Goal: Task Accomplishment & Management: Use online tool/utility

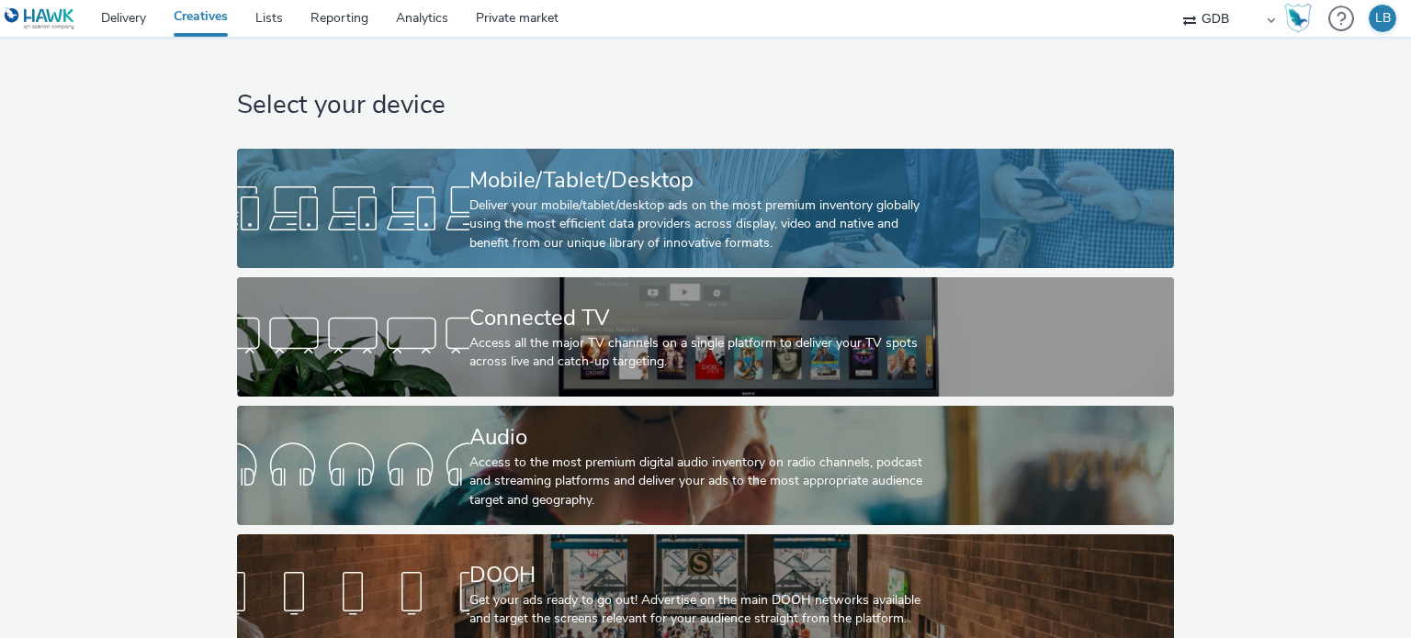
click at [602, 207] on div "Deliver your mobile/tablet/desktop ads on the most premium inventory globally u…" at bounding box center [701, 225] width 465 height 56
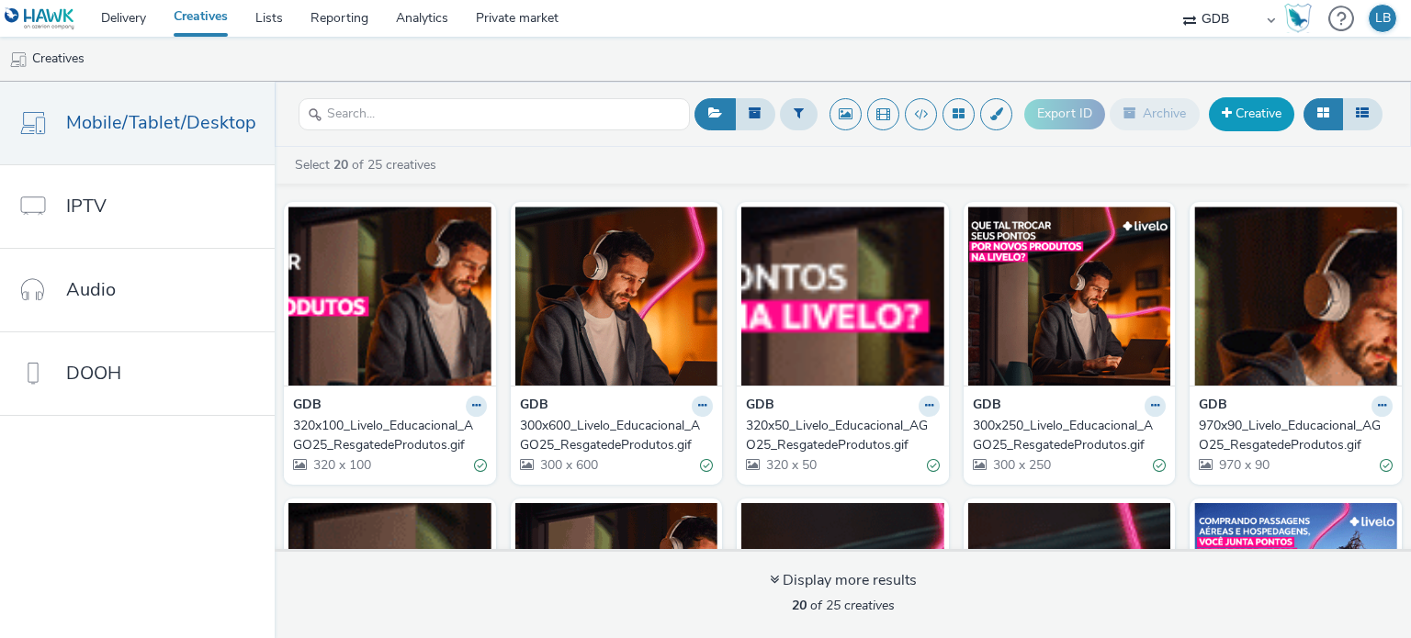
click at [1234, 113] on link "Creative" at bounding box center [1251, 113] width 85 height 33
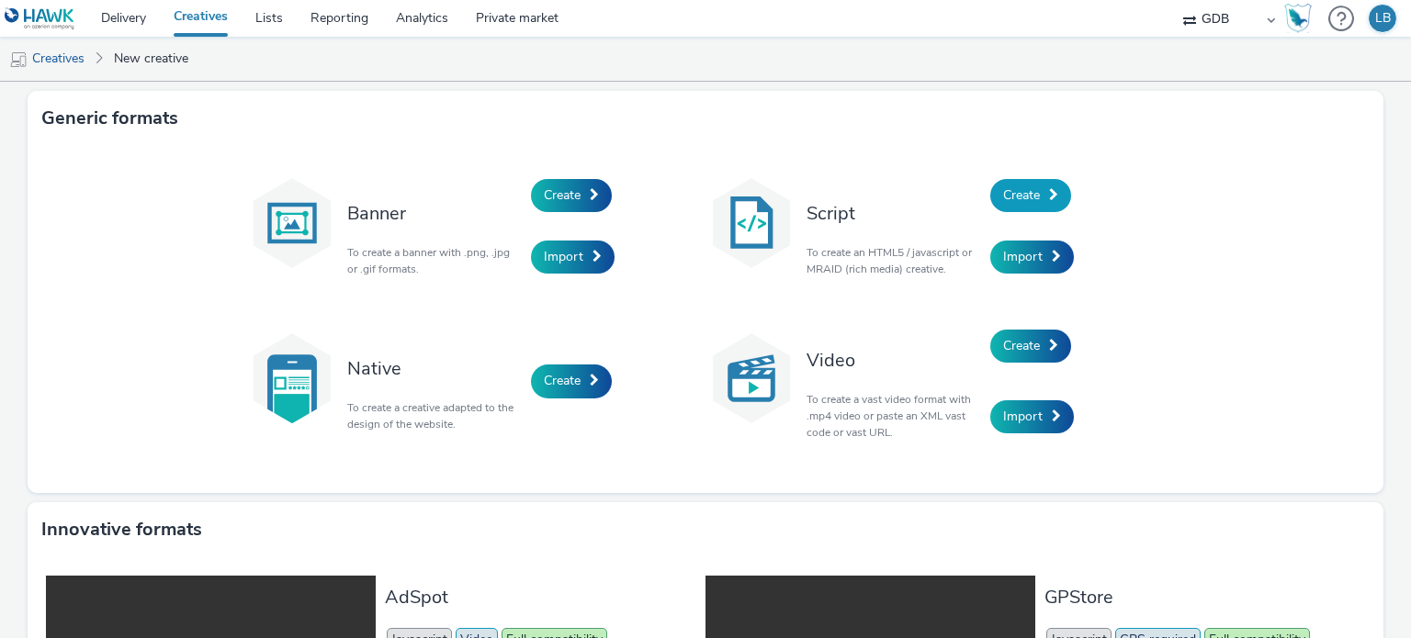
click at [1049, 188] on span at bounding box center [1053, 194] width 9 height 13
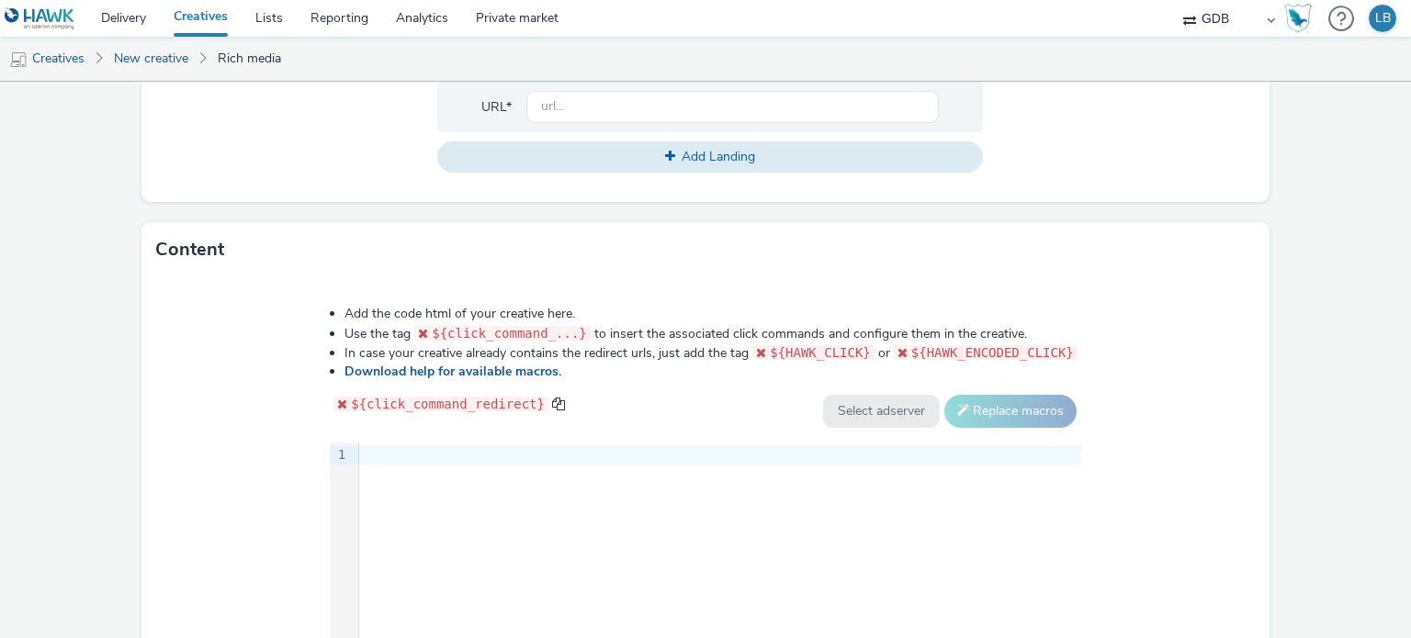
scroll to position [918, 0]
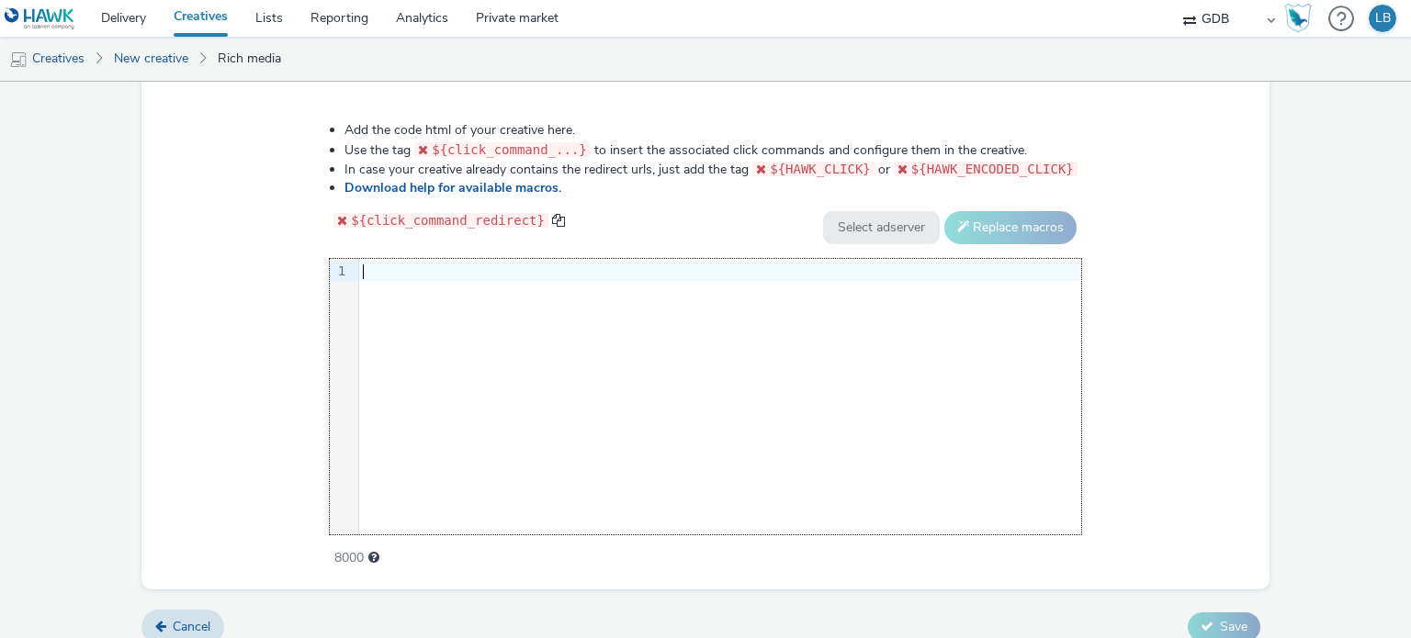
click at [417, 289] on div "9 1 ›" at bounding box center [705, 397] width 751 height 276
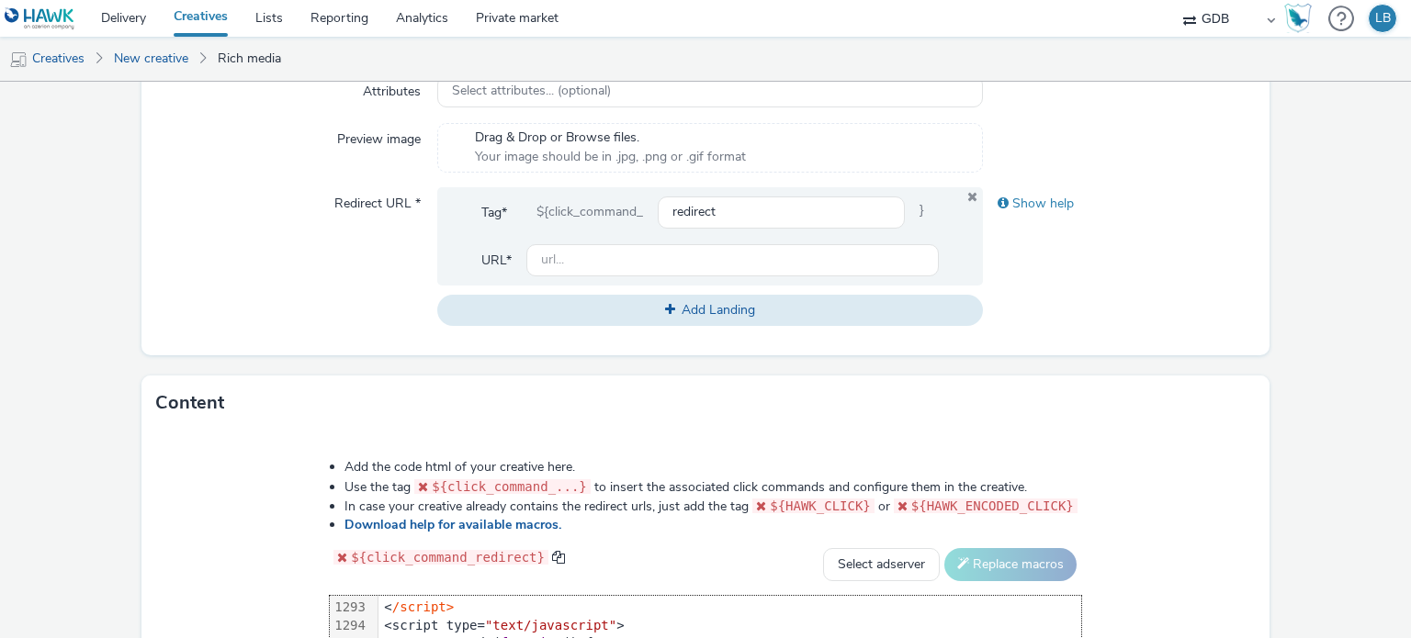
scroll to position [403, 0]
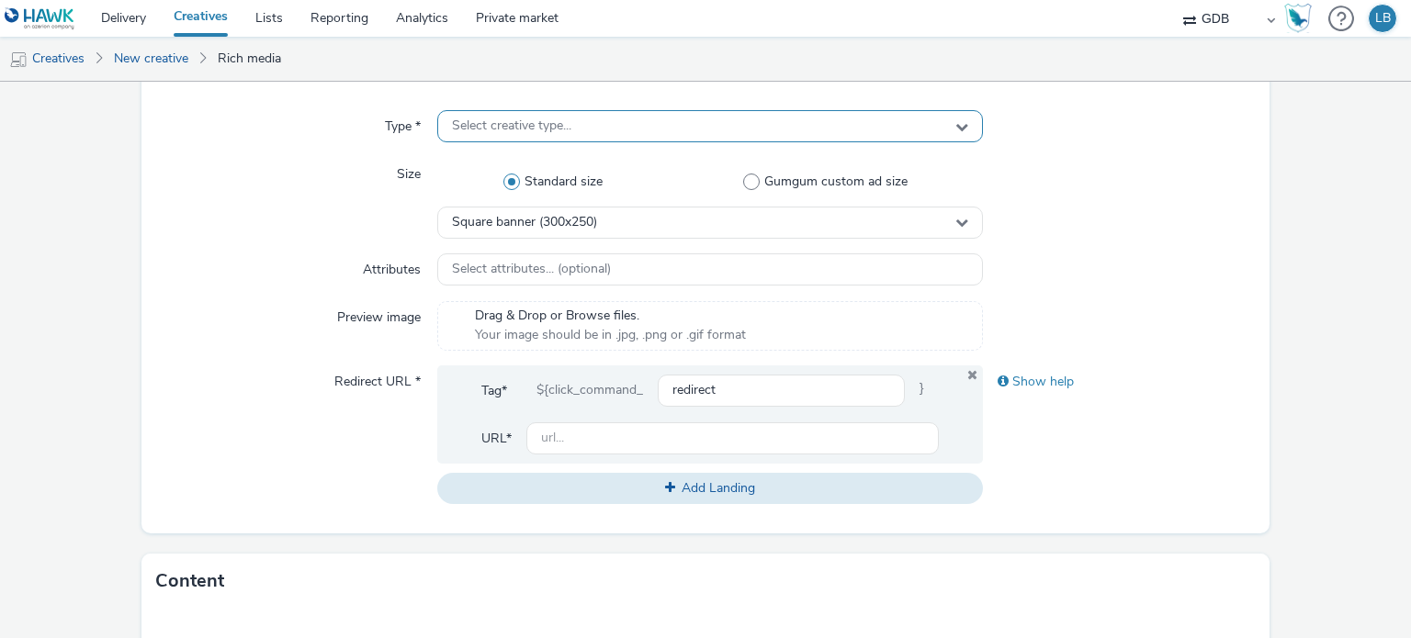
click at [584, 123] on div "Select creative type..." at bounding box center [709, 126] width 545 height 32
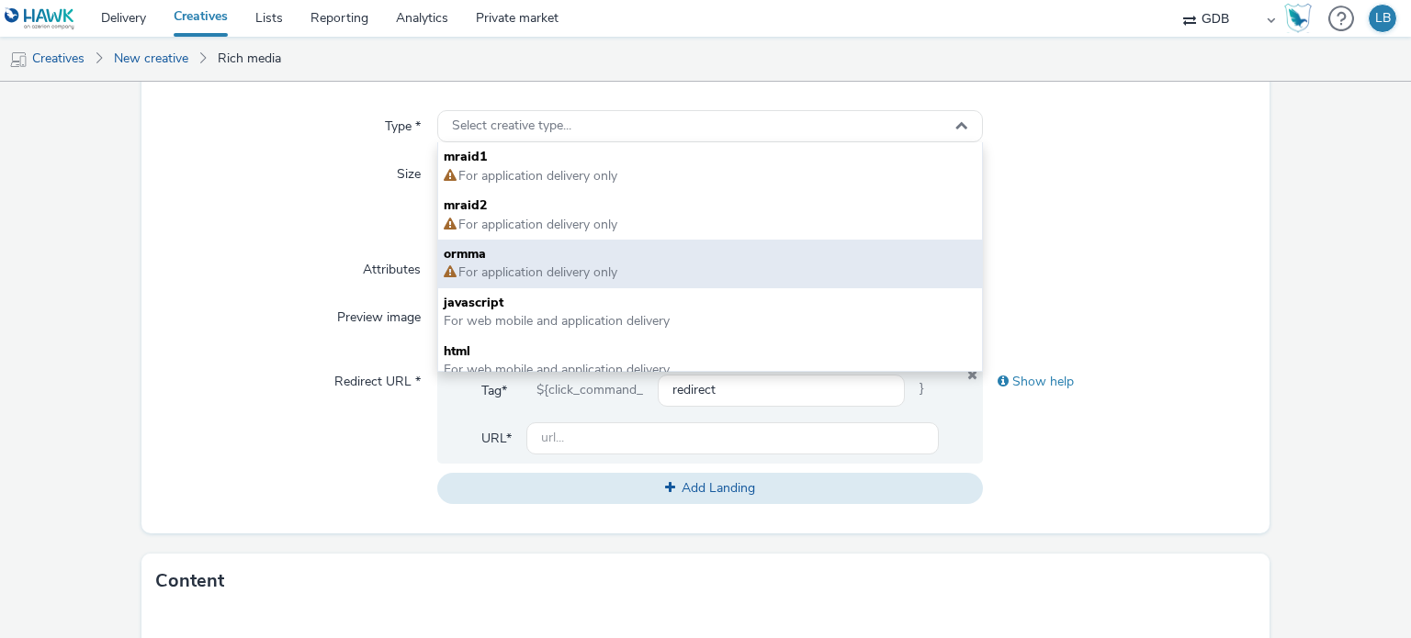
scroll to position [13, 0]
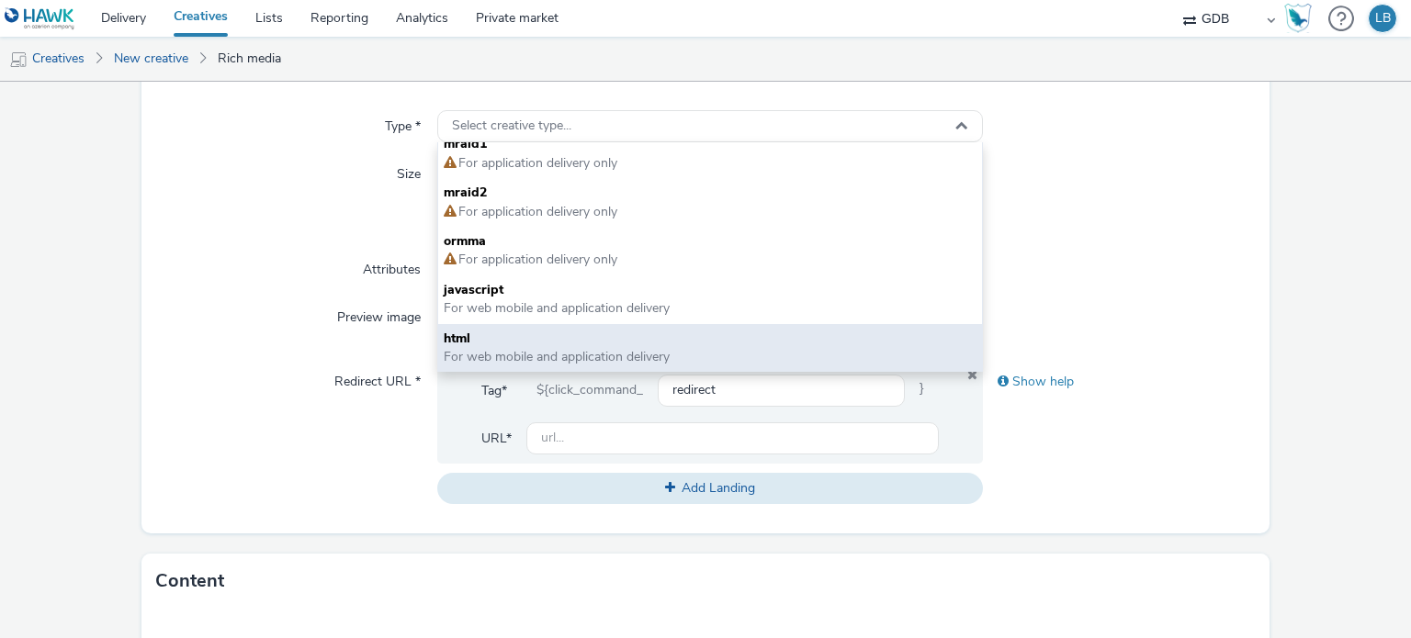
click at [570, 360] on span "For web mobile and application delivery" at bounding box center [557, 356] width 226 height 17
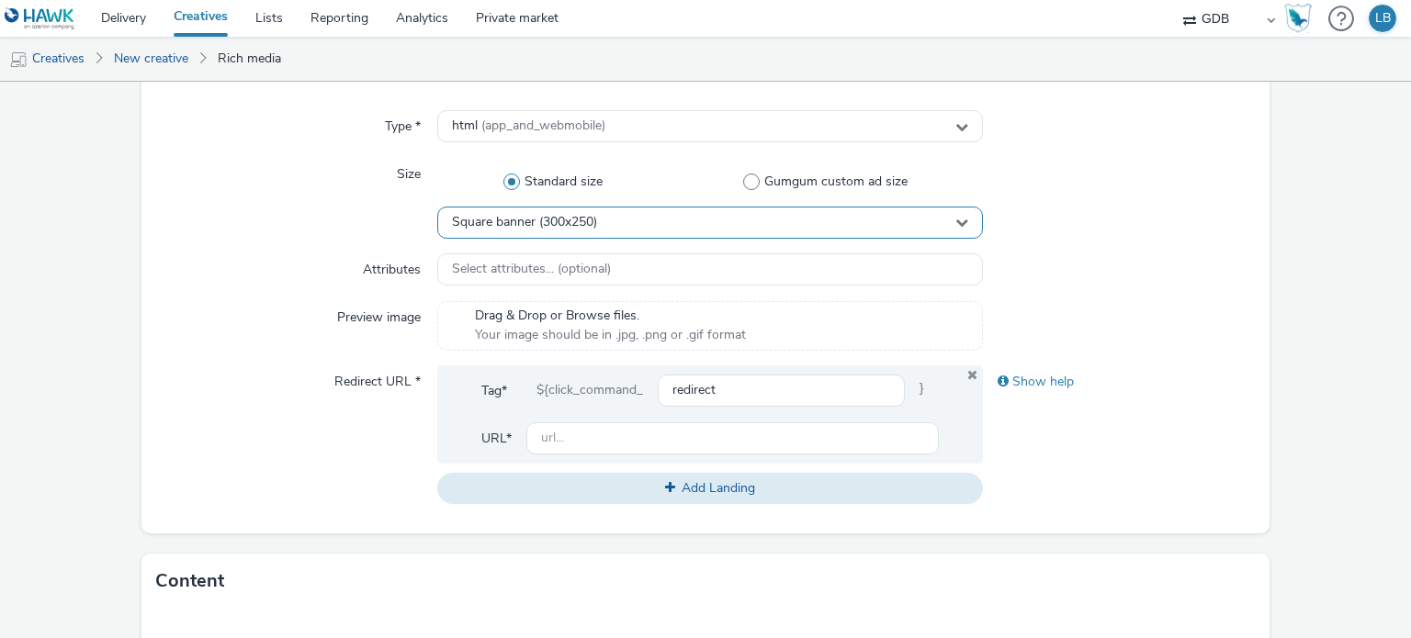
click at [644, 218] on div "Square banner (300x250)" at bounding box center [709, 223] width 545 height 32
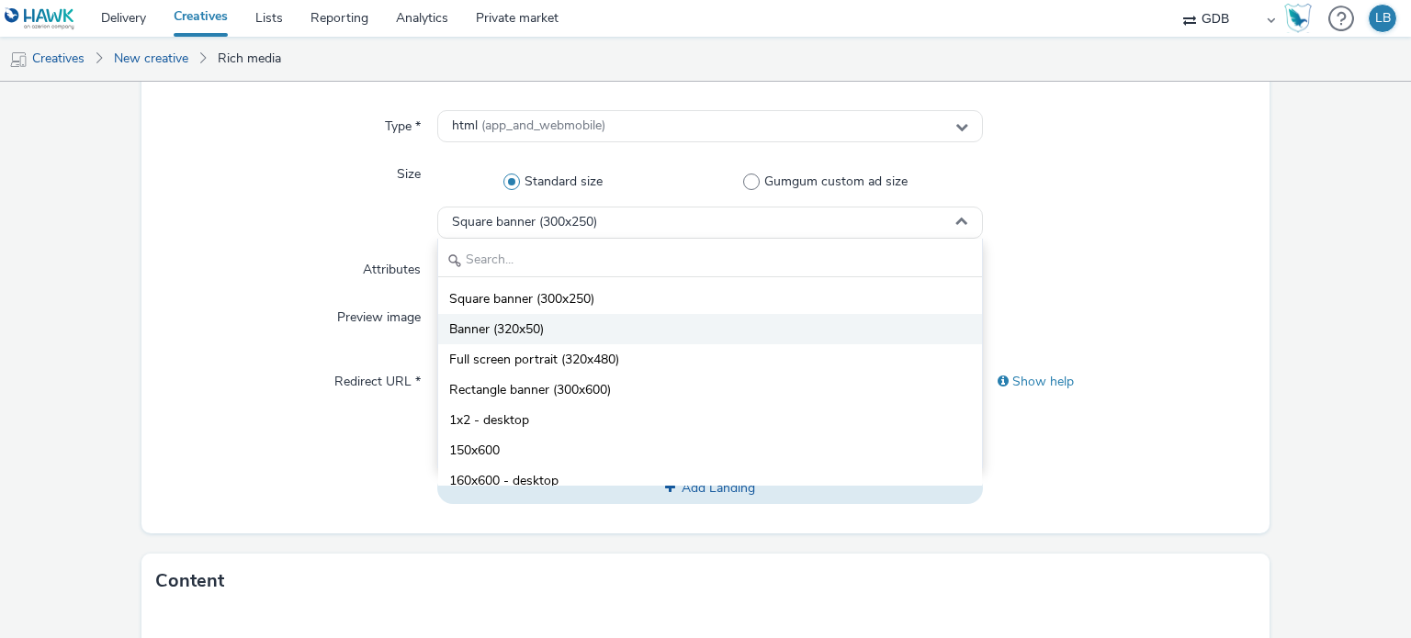
click at [565, 336] on li "Banner (320x50)" at bounding box center [709, 329] width 543 height 30
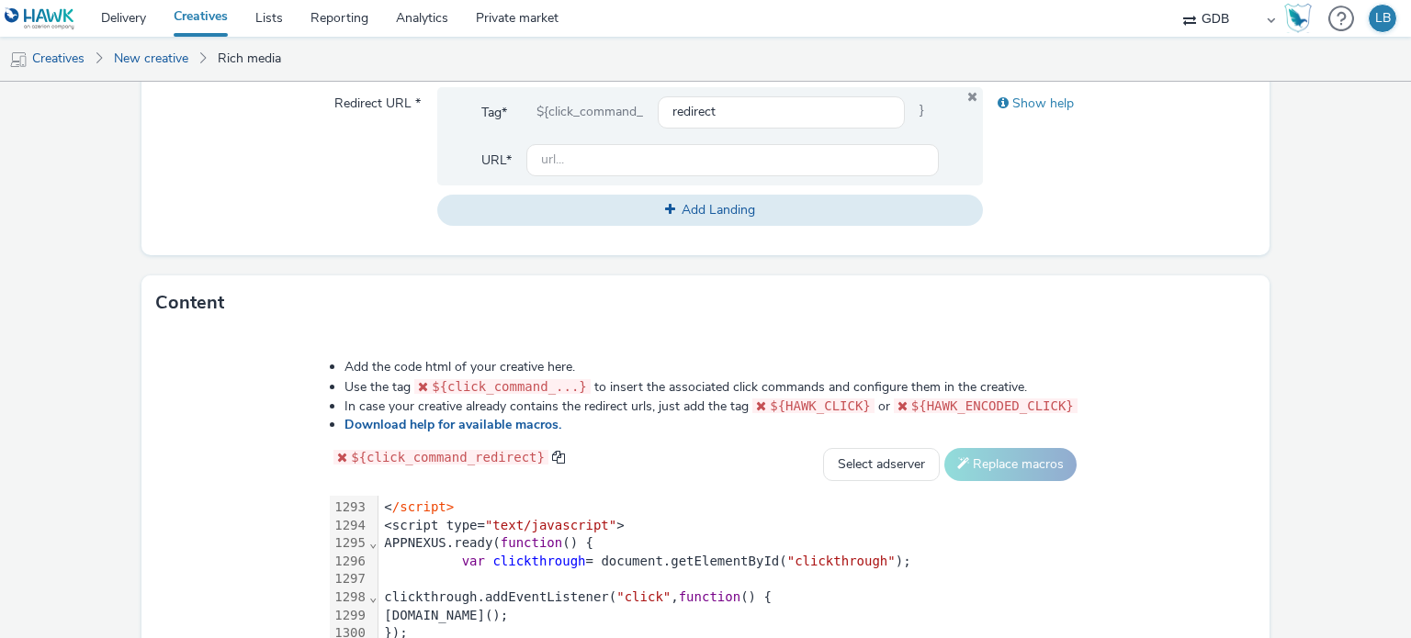
scroll to position [679, 0]
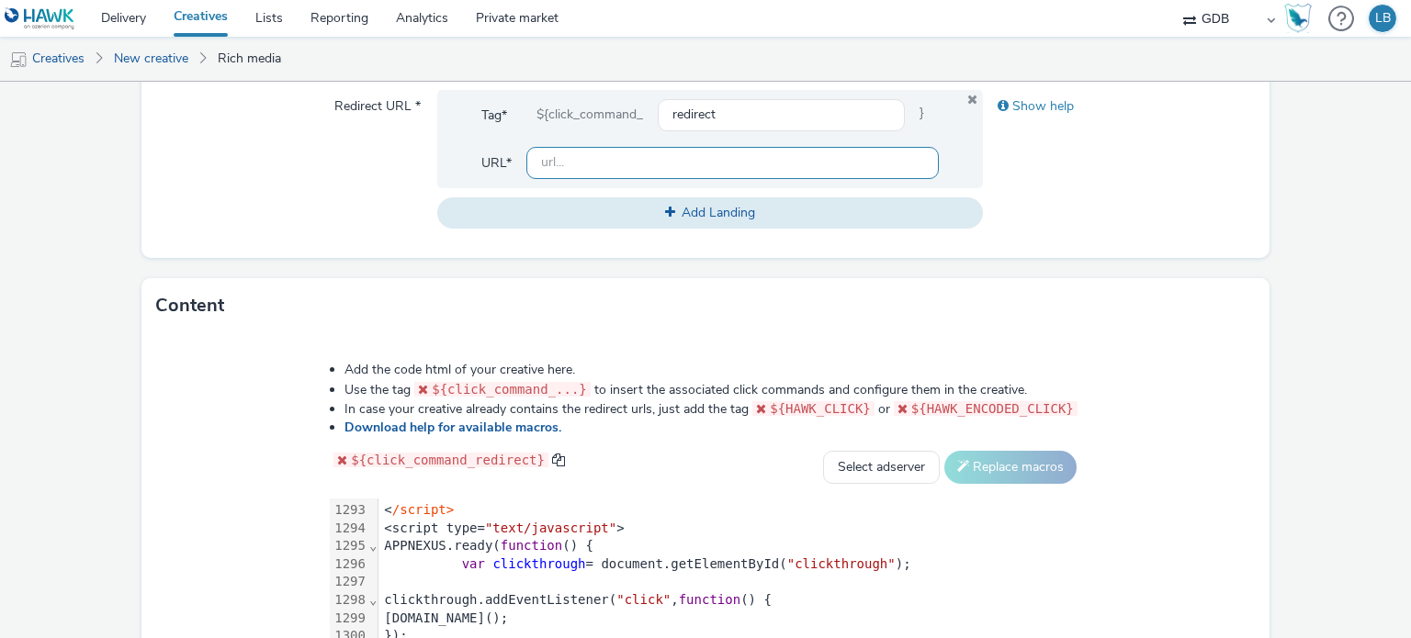
click at [608, 153] on input "text" at bounding box center [731, 163] width 411 height 32
paste input "[URL][DOMAIN_NAME]"
type input "[URL][DOMAIN_NAME]"
click at [1132, 161] on div "Show help" at bounding box center [1119, 159] width 273 height 139
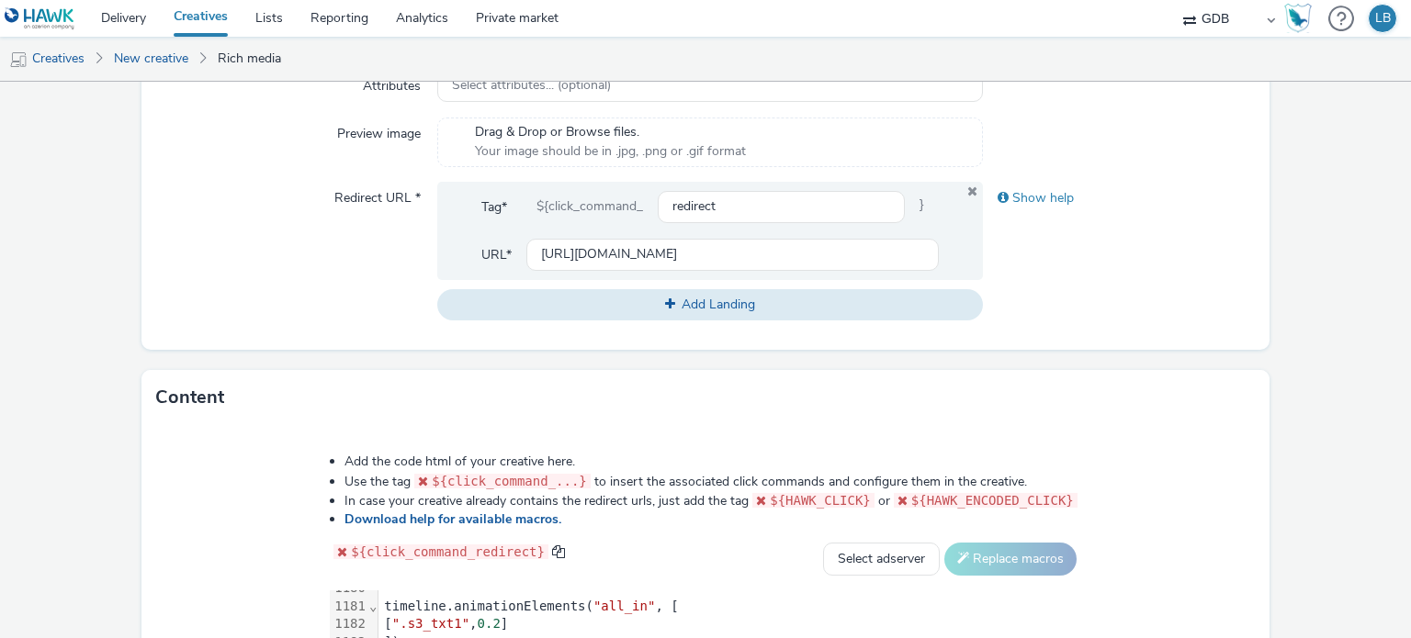
scroll to position [954, 0]
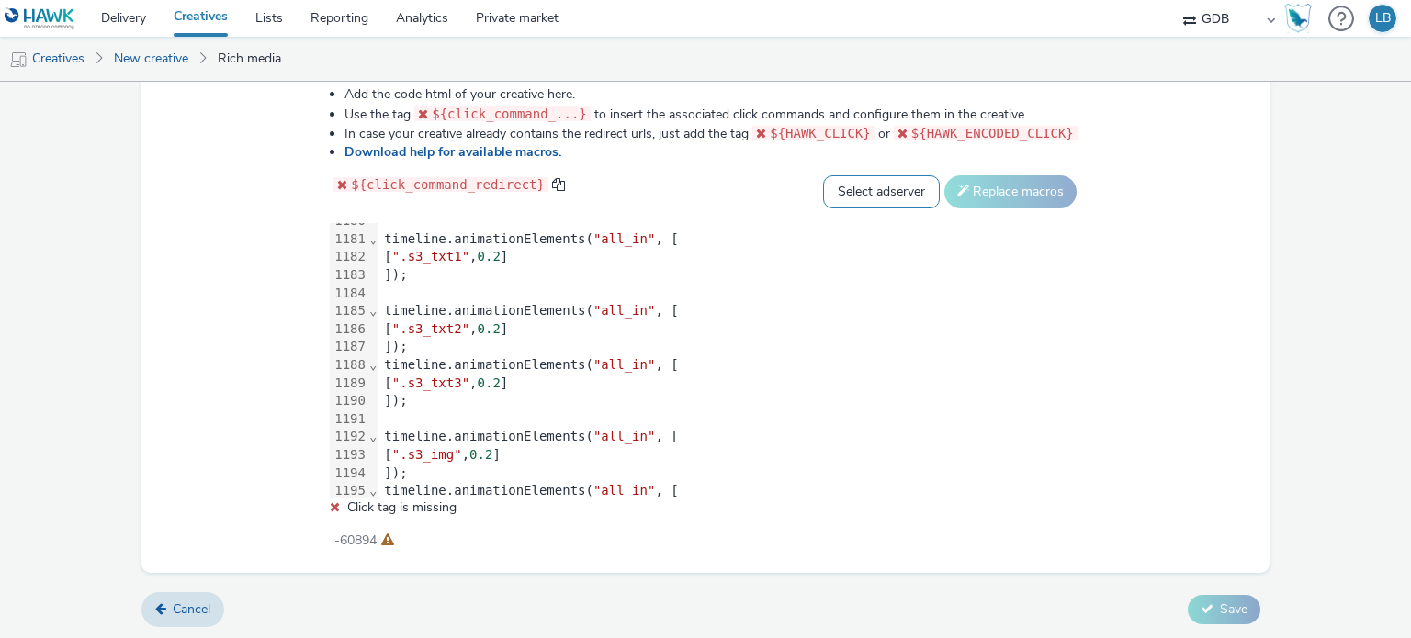
click at [862, 197] on select "Select adserver Sizmek DCM Adform Sting" at bounding box center [881, 191] width 117 height 33
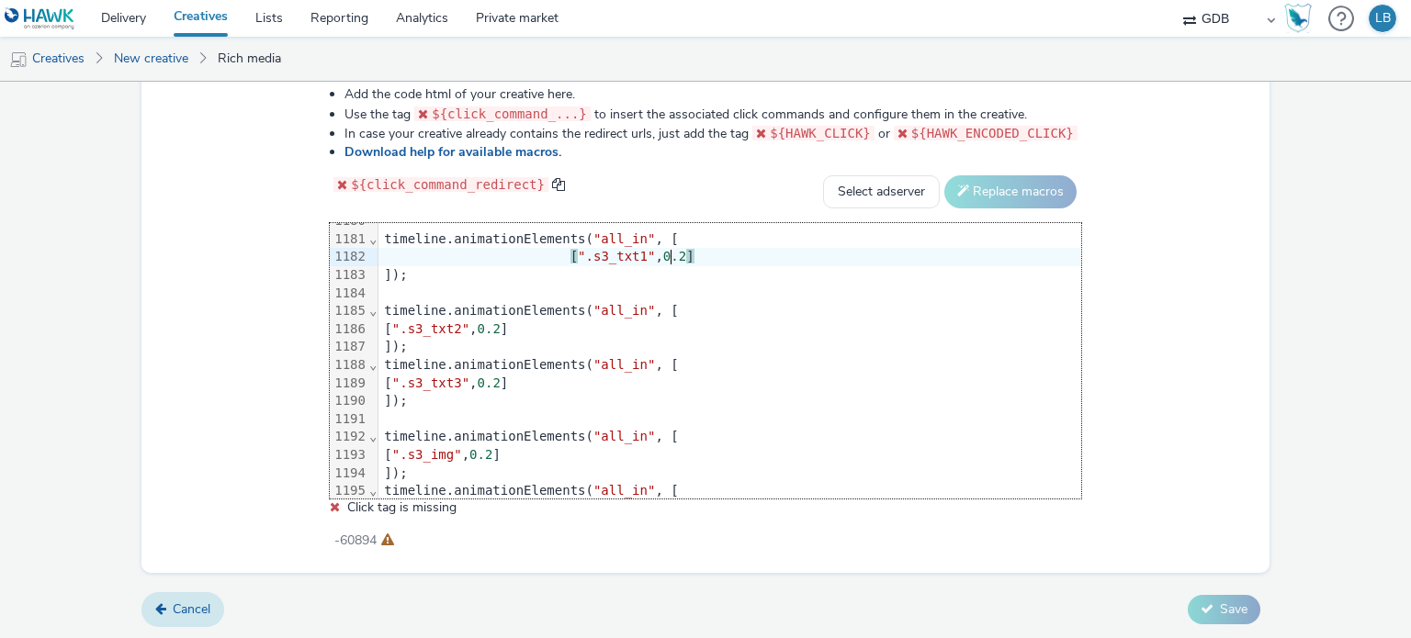
click at [173, 613] on span "Cancel" at bounding box center [192, 609] width 38 height 17
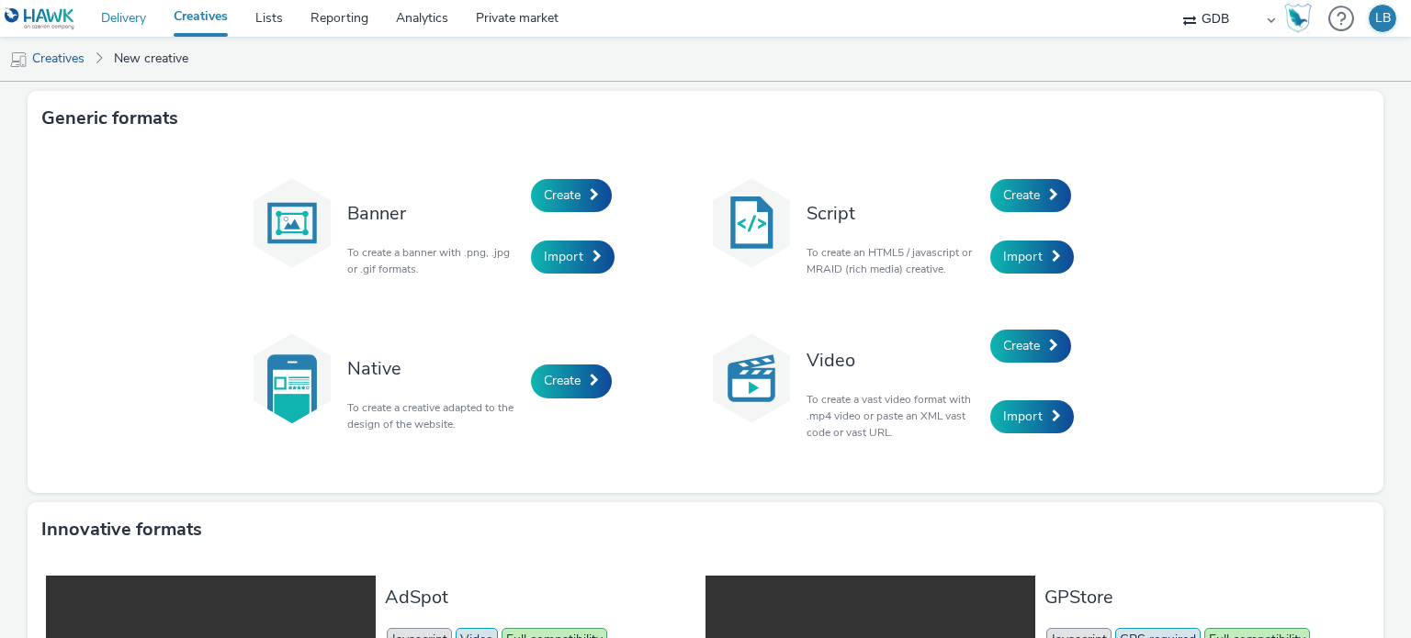
click at [126, 20] on link "Delivery" at bounding box center [123, 18] width 73 height 37
